Goal: Task Accomplishment & Management: Use online tool/utility

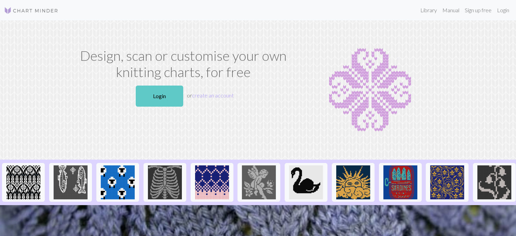
click at [163, 96] on link "Login" at bounding box center [159, 95] width 47 height 21
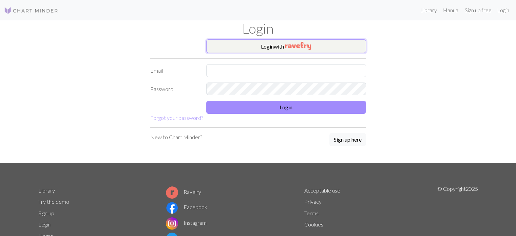
click at [304, 50] on button "Login with" at bounding box center [286, 46] width 160 height 14
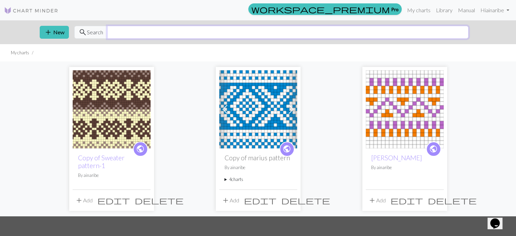
click at [228, 31] on input "text" at bounding box center [287, 32] width 361 height 13
type input "sheep"
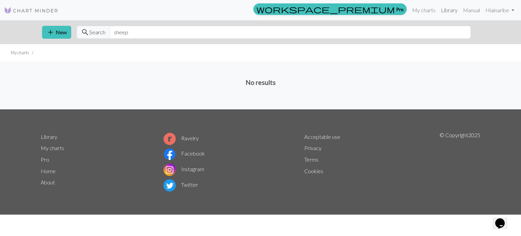
click at [444, 9] on link "Library" at bounding box center [449, 10] width 22 height 14
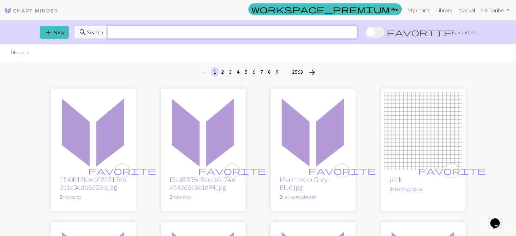
click at [132, 29] on input "text" at bounding box center [232, 32] width 250 height 13
type input "sheep"
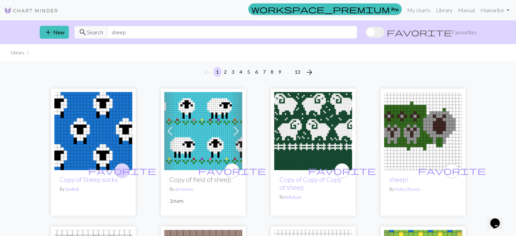
click at [120, 170] on span "favorite" at bounding box center [122, 170] width 68 height 11
click at [343, 169] on span "favorite" at bounding box center [342, 170] width 68 height 11
click at [443, 9] on link "Library" at bounding box center [444, 10] width 22 height 14
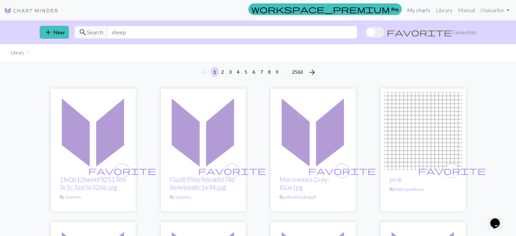
click at [410, 9] on link "My charts" at bounding box center [418, 10] width 29 height 14
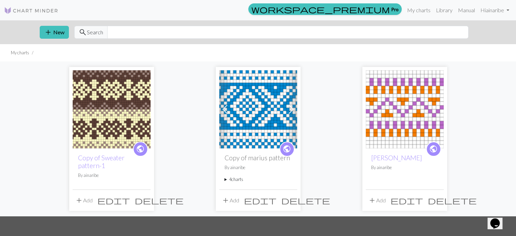
click at [143, 199] on span "delete" at bounding box center [159, 199] width 49 height 9
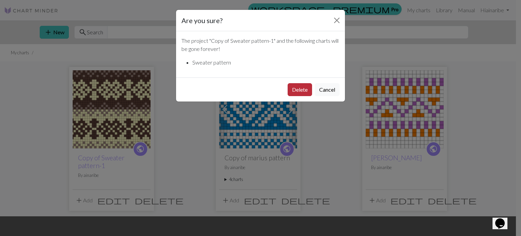
click at [302, 86] on button "Delete" at bounding box center [300, 89] width 24 height 13
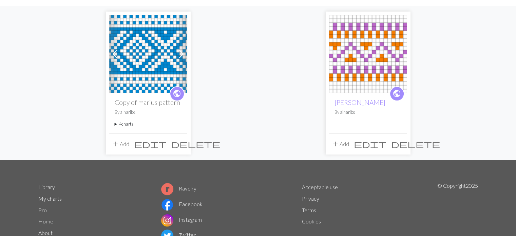
scroll to position [68, 0]
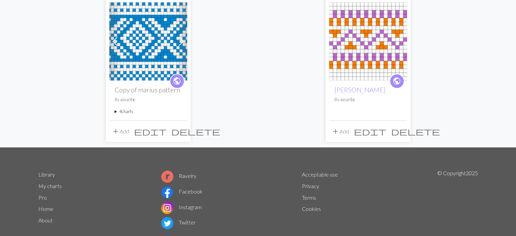
click at [404, 133] on span "delete" at bounding box center [415, 131] width 49 height 9
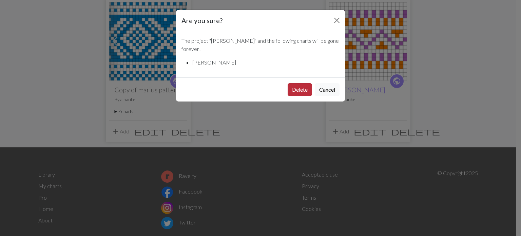
click at [296, 83] on button "Delete" at bounding box center [300, 89] width 24 height 13
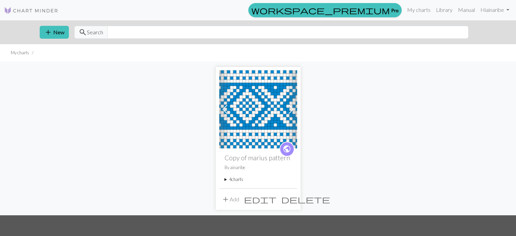
scroll to position [68, 0]
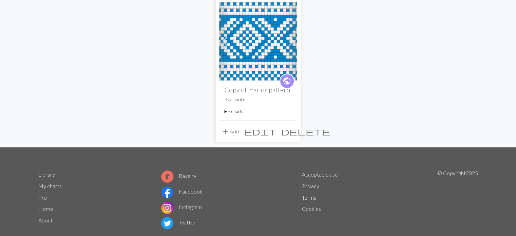
click at [269, 96] on p "By [PERSON_NAME]" at bounding box center [258, 99] width 67 height 6
click at [266, 88] on h2 "Copy of marius pattern" at bounding box center [258, 90] width 67 height 8
click at [257, 46] on img at bounding box center [258, 41] width 78 height 78
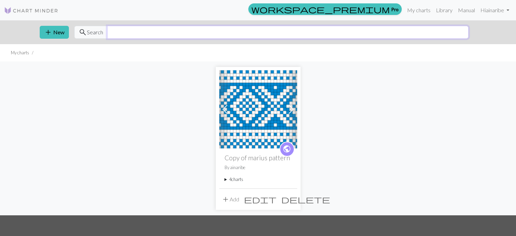
click at [134, 31] on input "text" at bounding box center [287, 32] width 361 height 13
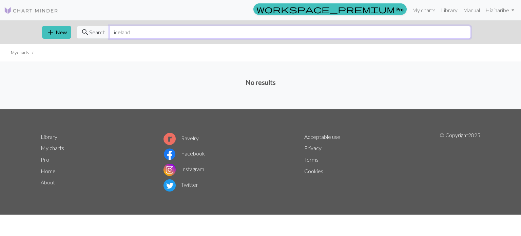
type input "iceland"
click at [92, 38] on span "search Search" at bounding box center [93, 32] width 33 height 13
click at [93, 31] on span "Search" at bounding box center [97, 32] width 16 height 8
click at [83, 32] on span "search" at bounding box center [85, 31] width 8 height 9
click at [154, 31] on input "iceland" at bounding box center [290, 32] width 361 height 13
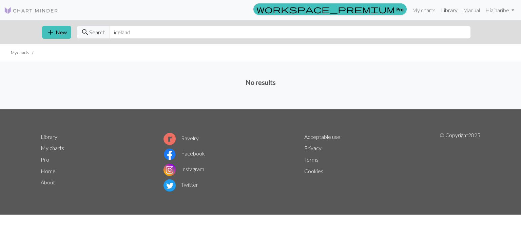
click at [441, 11] on link "Library" at bounding box center [449, 10] width 22 height 14
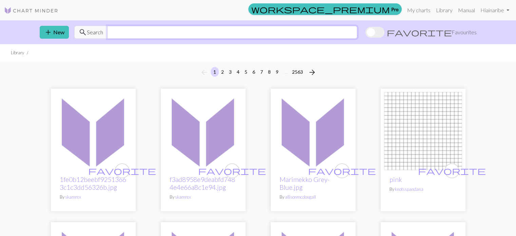
click at [176, 33] on input "text" at bounding box center [232, 32] width 250 height 13
type input "iceland"
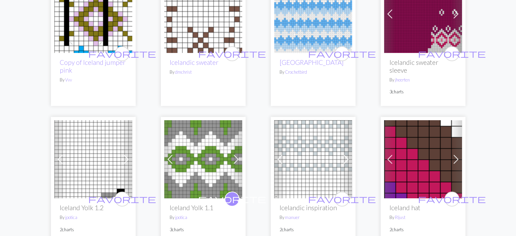
scroll to position [407, 0]
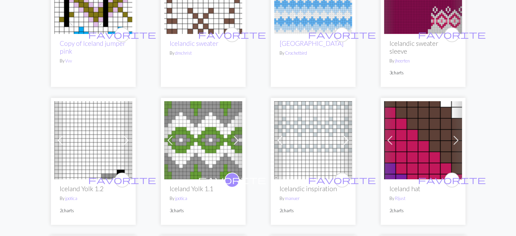
click at [191, 150] on img at bounding box center [203, 140] width 78 height 78
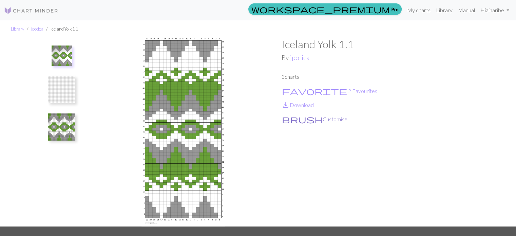
click at [289, 119] on span "brush" at bounding box center [302, 118] width 41 height 9
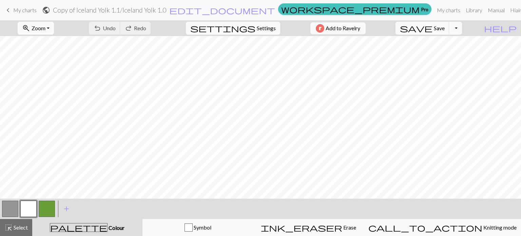
click at [48, 33] on button "zoom_in Zoom Zoom" at bounding box center [36, 28] width 36 height 13
click at [51, 54] on button "Fit width" at bounding box center [45, 54] width 54 height 11
click at [52, 24] on button "zoom_in Zoom Zoom" at bounding box center [36, 28] width 36 height 13
click at [46, 62] on button "Fit height" at bounding box center [45, 64] width 54 height 11
click at [42, 210] on button "button" at bounding box center [47, 208] width 16 height 16
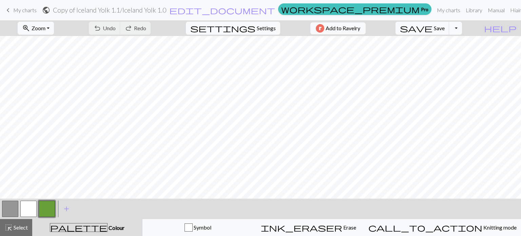
click at [44, 208] on button "button" at bounding box center [47, 208] width 16 height 16
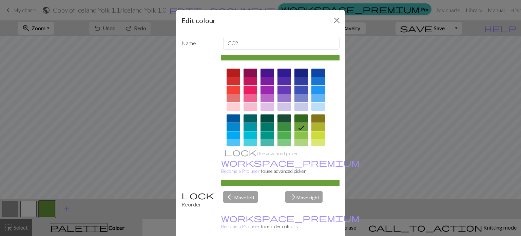
scroll to position [68, 0]
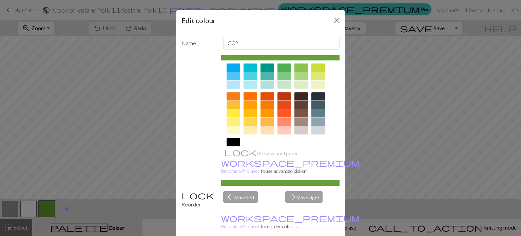
click at [262, 111] on div at bounding box center [267, 113] width 14 height 8
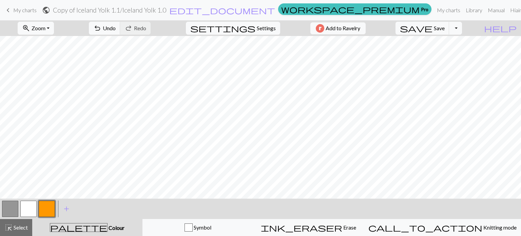
click at [22, 209] on button "button" at bounding box center [28, 208] width 16 height 16
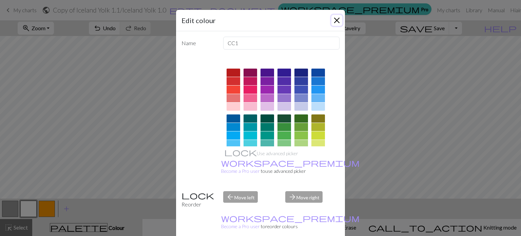
click at [334, 19] on button "Close" at bounding box center [336, 20] width 11 height 11
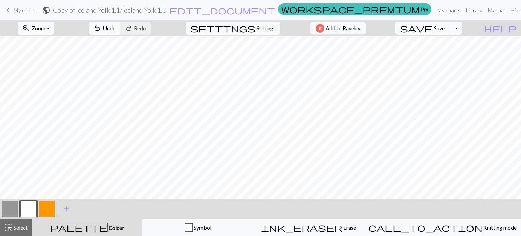
click at [8, 204] on button "button" at bounding box center [10, 208] width 16 height 16
click at [5, 205] on button "button" at bounding box center [10, 208] width 16 height 16
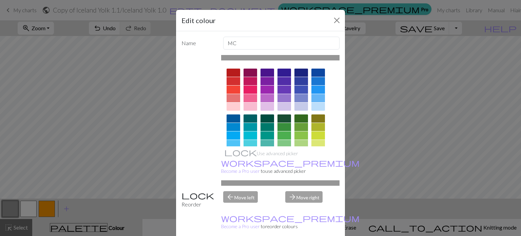
click at [262, 97] on div at bounding box center [267, 98] width 14 height 8
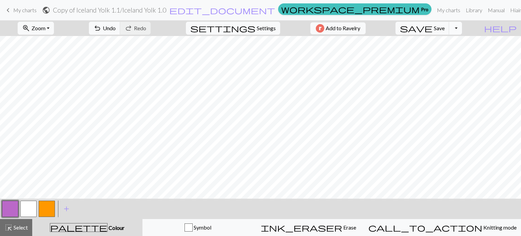
click at [462, 28] on button "Toggle Dropdown" at bounding box center [455, 28] width 13 height 13
click at [454, 42] on button "file_copy Save a copy" at bounding box center [406, 43] width 112 height 11
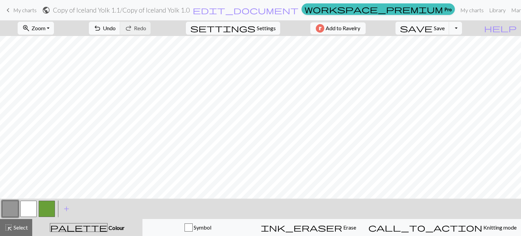
click at [28, 206] on button "button" at bounding box center [28, 208] width 16 height 16
click at [44, 210] on button "button" at bounding box center [47, 208] width 16 height 16
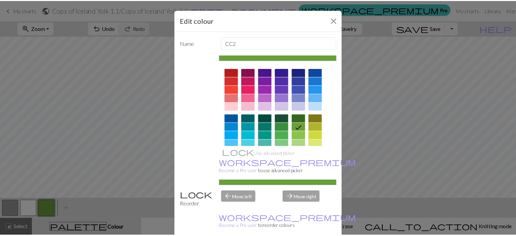
scroll to position [68, 0]
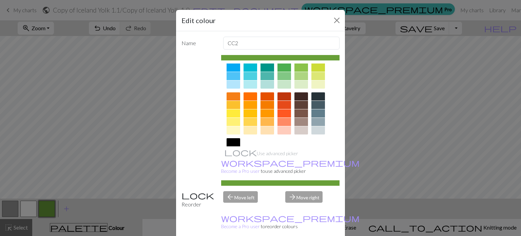
click at [262, 118] on div at bounding box center [267, 122] width 14 height 8
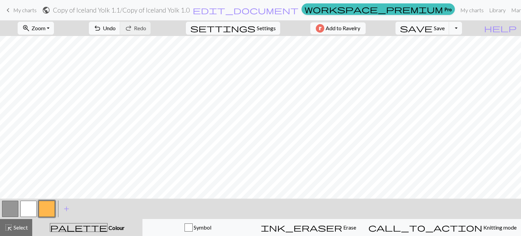
click at [8, 205] on button "button" at bounding box center [10, 208] width 16 height 16
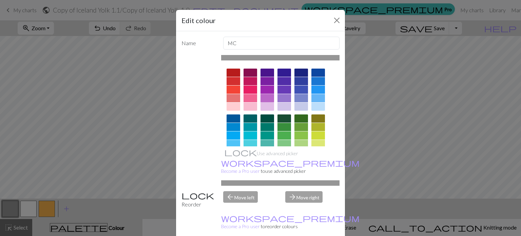
click at [260, 97] on div at bounding box center [267, 98] width 14 height 8
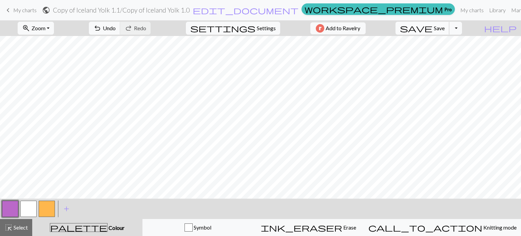
click at [445, 28] on span "Save" at bounding box center [439, 28] width 11 height 6
click at [449, 32] on button "save Save Save" at bounding box center [422, 28] width 54 height 13
click at [471, 29] on div "Chart saved Chart saved" at bounding box center [260, 27] width 521 height 54
click at [468, 27] on body "This website uses cookies to ensure you get the best experience on our website.…" at bounding box center [260, 118] width 521 height 236
click at [462, 27] on button "Toggle Dropdown" at bounding box center [455, 28] width 13 height 13
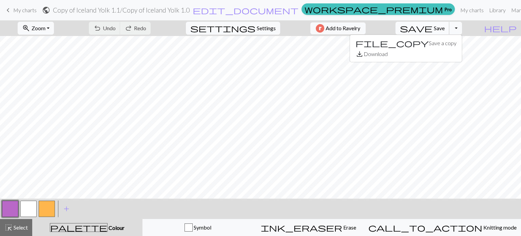
click at [445, 31] on span "Save" at bounding box center [439, 28] width 11 height 6
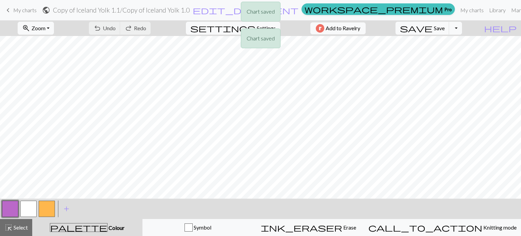
click at [426, 11] on div "Chart saved Chart saved" at bounding box center [260, 27] width 521 height 54
click at [416, 10] on div "Chart saved Chart saved" at bounding box center [260, 27] width 521 height 54
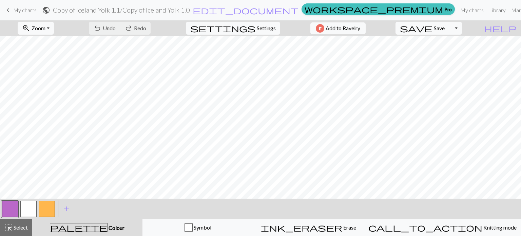
click at [422, 10] on div "Chart saved" at bounding box center [260, 13] width 521 height 27
click at [458, 11] on link "My charts" at bounding box center [472, 10] width 29 height 14
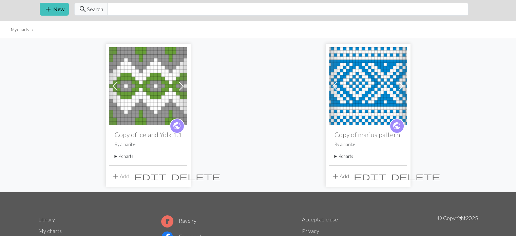
scroll to position [34, 0]
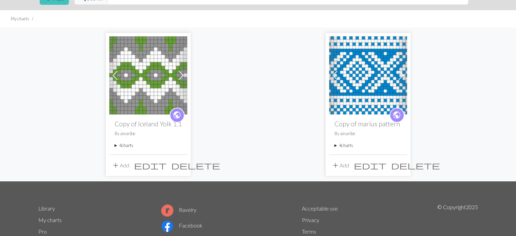
click at [126, 147] on summary "4 charts" at bounding box center [148, 145] width 67 height 6
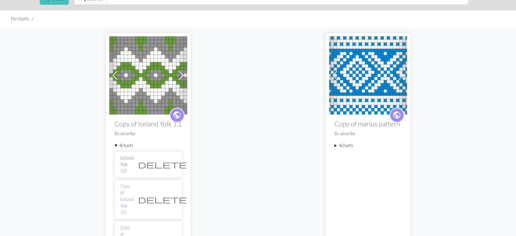
click at [134, 161] on link "Iceland Yolk 1.0" at bounding box center [126, 165] width 13 height 20
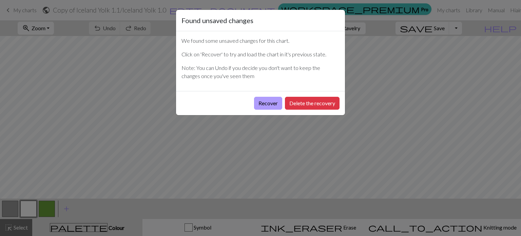
click at [268, 103] on button "Recover" at bounding box center [268, 103] width 28 height 13
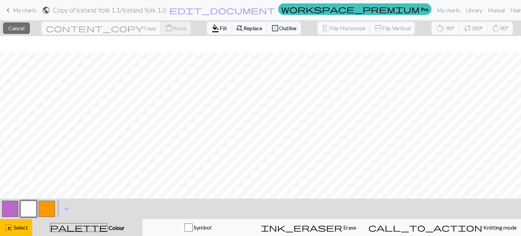
scroll to position [314, 0]
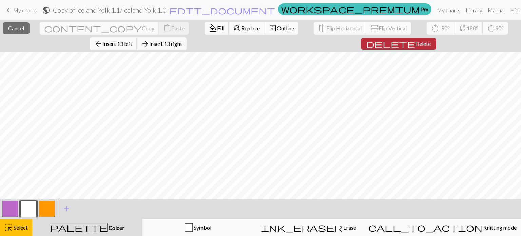
click at [366, 44] on span "delete" at bounding box center [390, 43] width 49 height 9
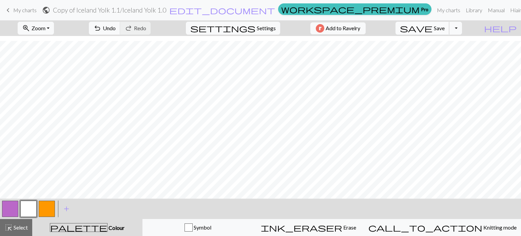
click at [445, 29] on span "Save" at bounding box center [439, 28] width 11 height 6
click at [445, 30] on span "Save" at bounding box center [439, 28] width 11 height 6
